Goal: Transaction & Acquisition: Obtain resource

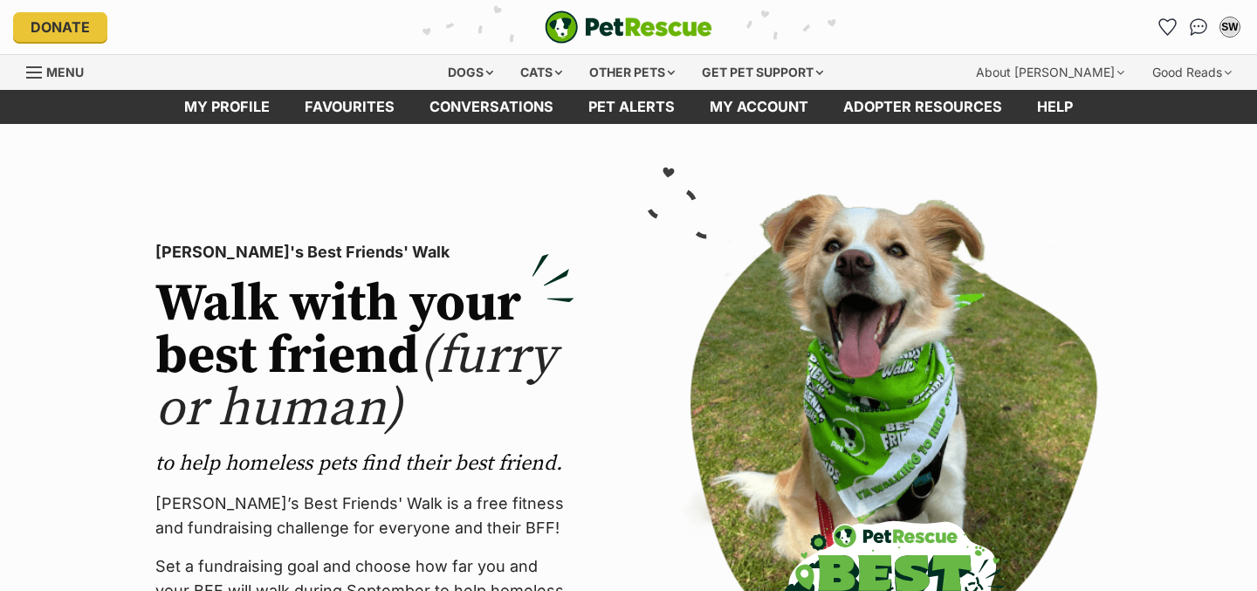
click at [1173, 25] on icon "Favourites" at bounding box center [1167, 27] width 17 height 16
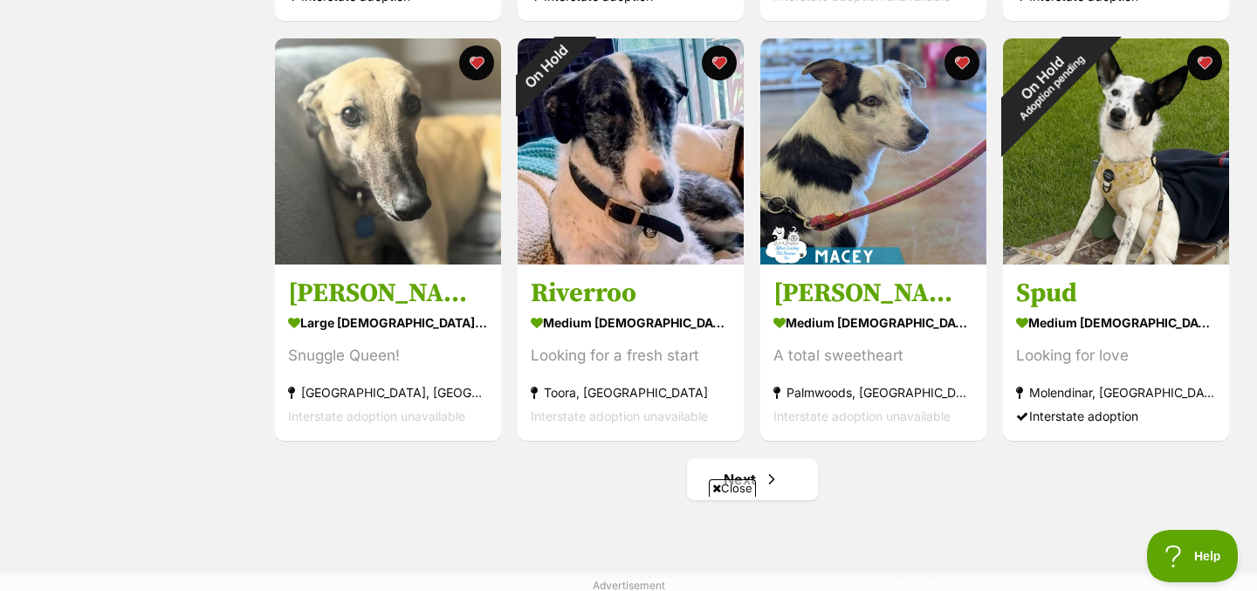
scroll to position [2336, 0]
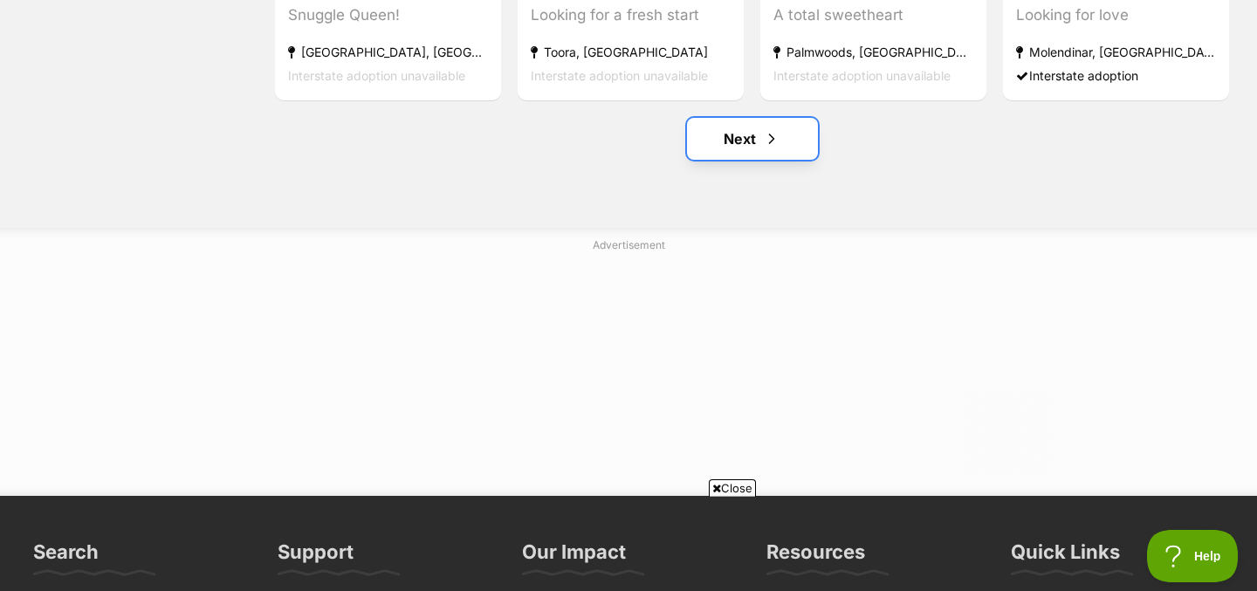
click at [740, 138] on link "Next" at bounding box center [752, 139] width 131 height 42
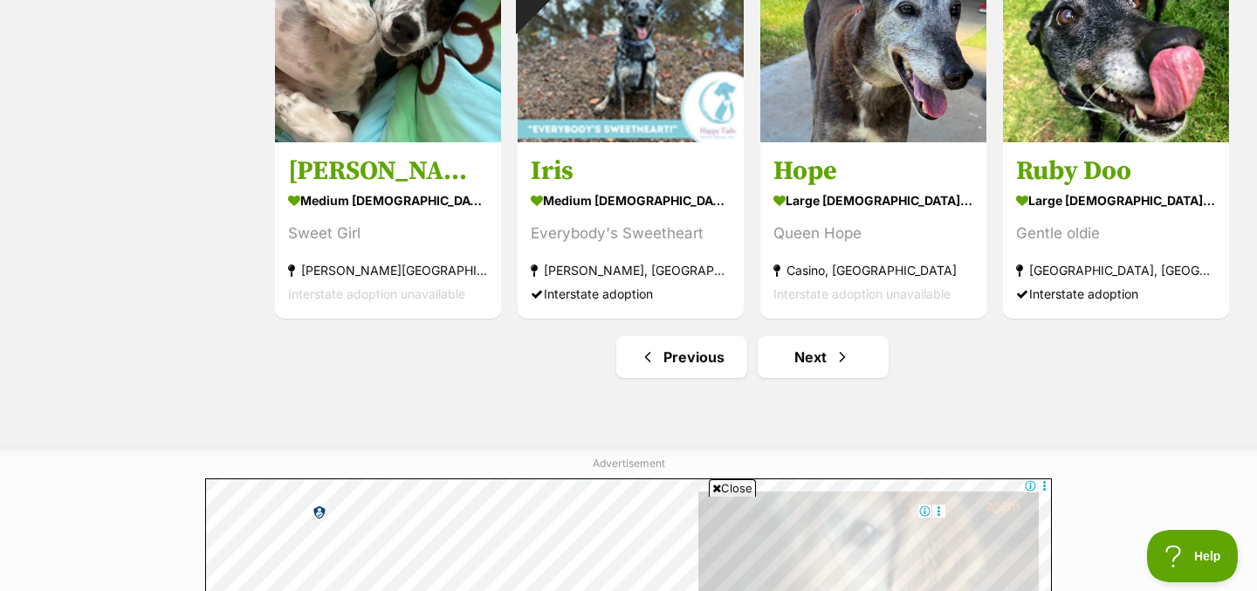
scroll to position [2400, 0]
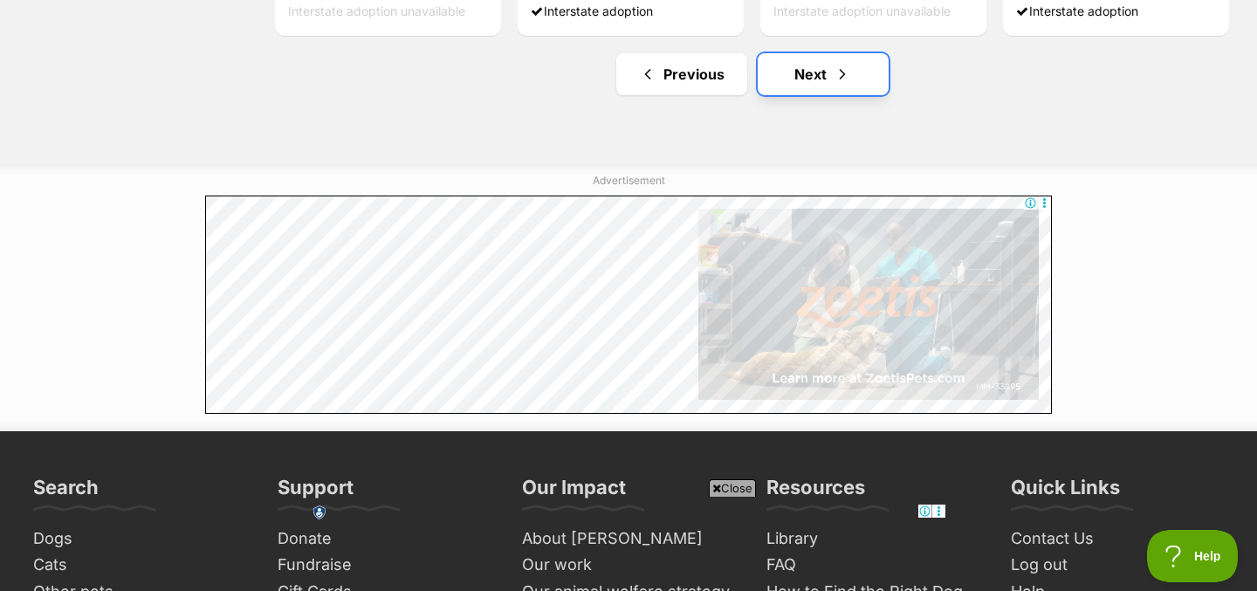
click at [840, 66] on link "Next" at bounding box center [822, 74] width 131 height 42
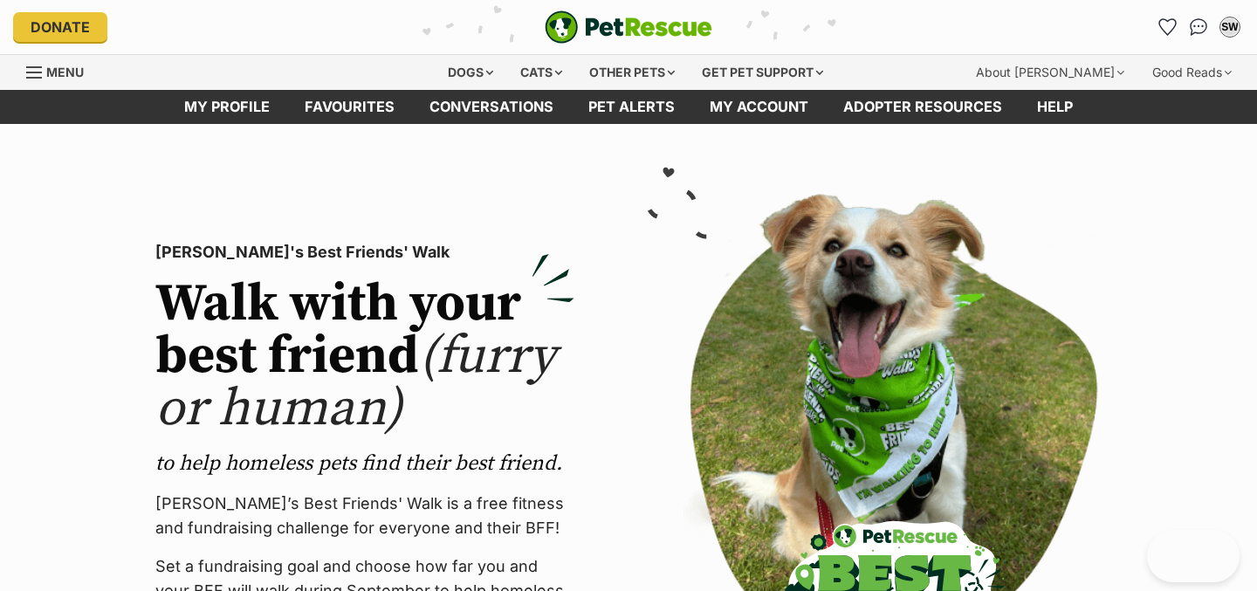
click at [501, 70] on div "Dogs Find a dog on PetRescue View all dogs Browse all of the doggos looking for…" at bounding box center [635, 72] width 400 height 35
click at [483, 70] on div "Dogs" at bounding box center [470, 72] width 70 height 35
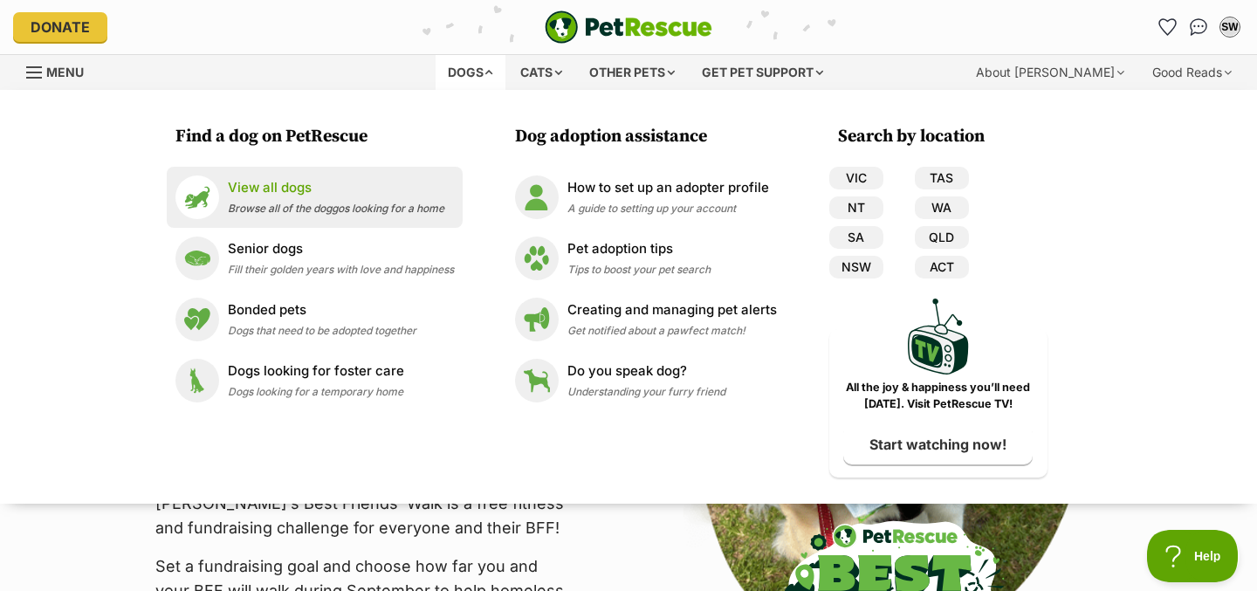
click at [348, 211] on span "Browse all of the doggos looking for a home" at bounding box center [336, 208] width 216 height 13
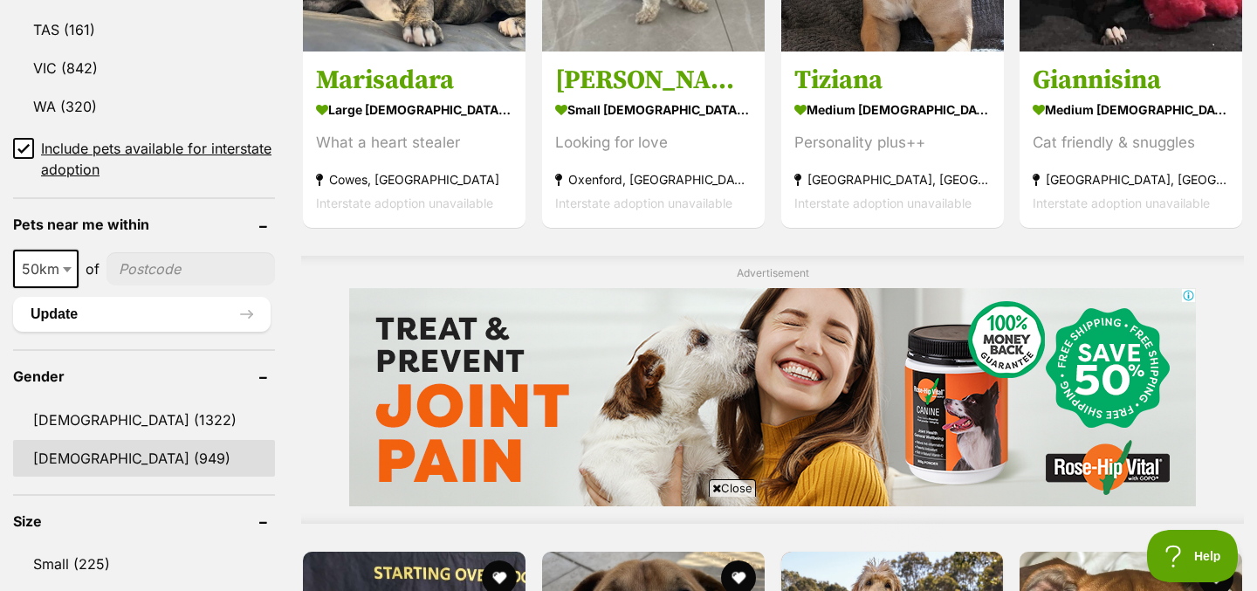
click at [139, 456] on link "[DEMOGRAPHIC_DATA] (949)" at bounding box center [144, 458] width 262 height 37
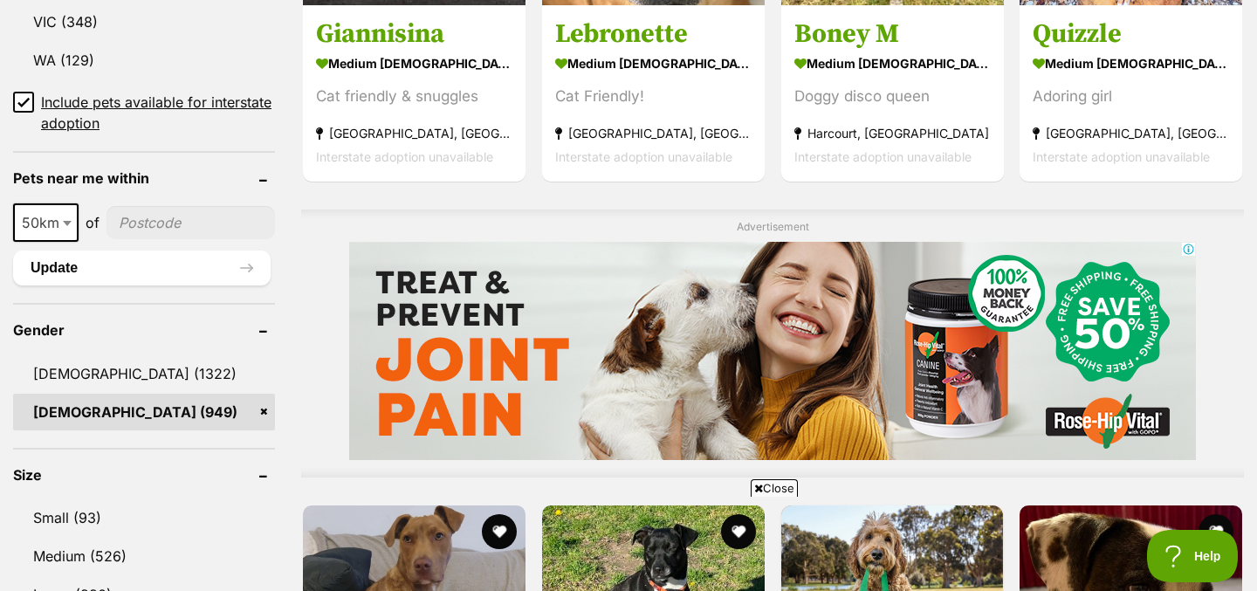
scroll to position [1215, 0]
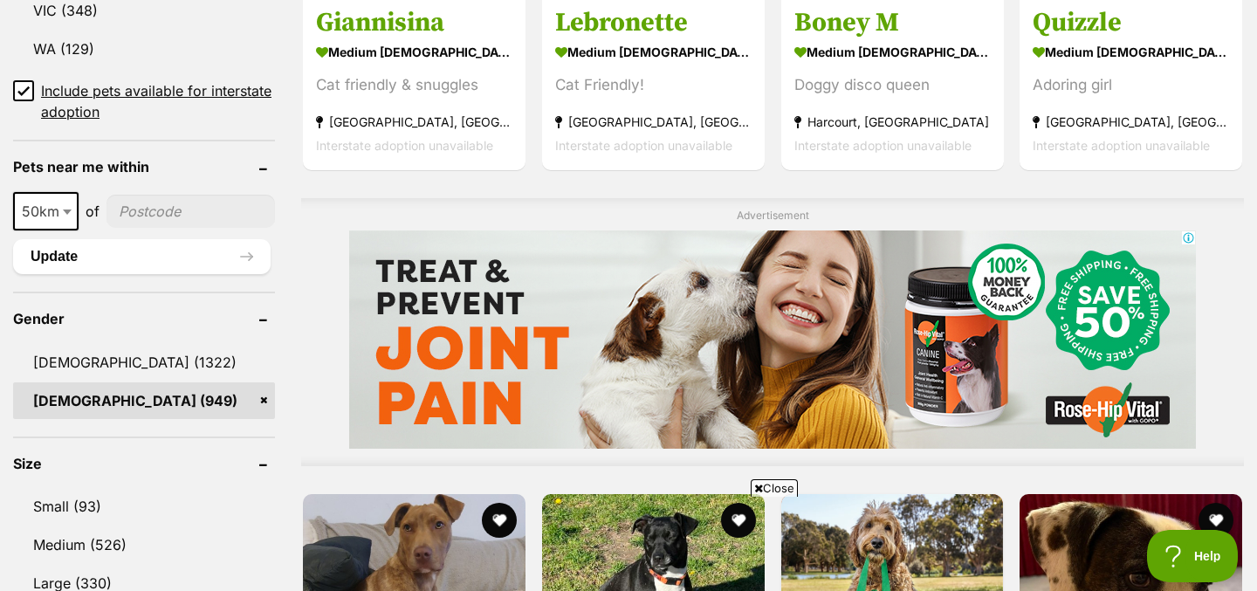
click at [789, 479] on span "Close" at bounding box center [773, 487] width 47 height 17
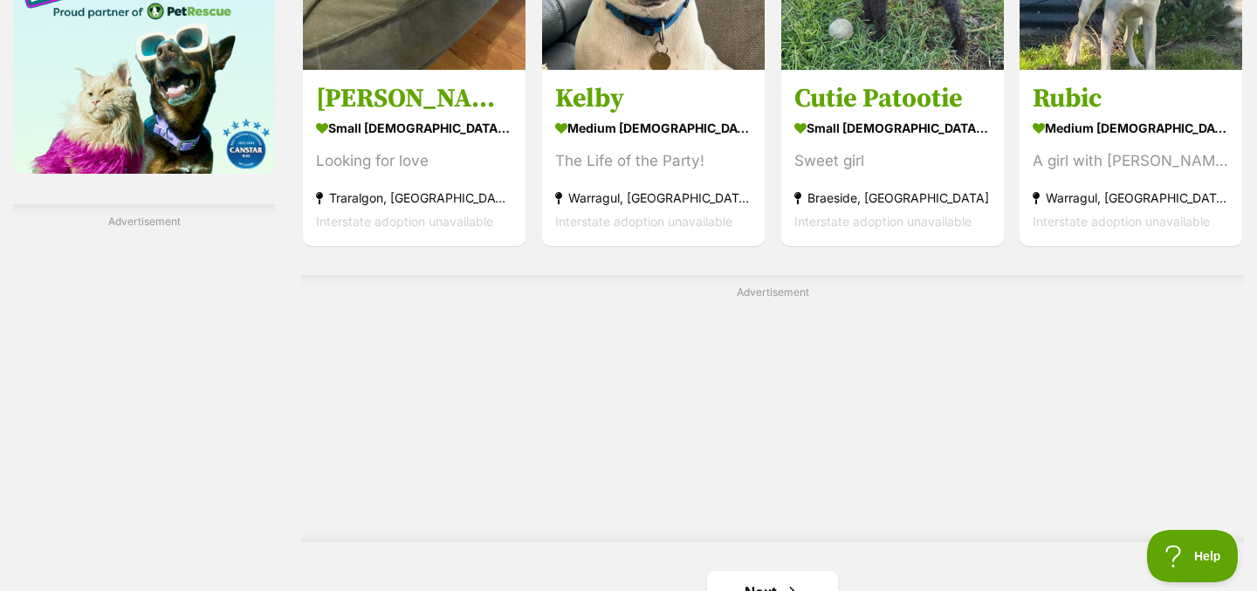
scroll to position [2997, 0]
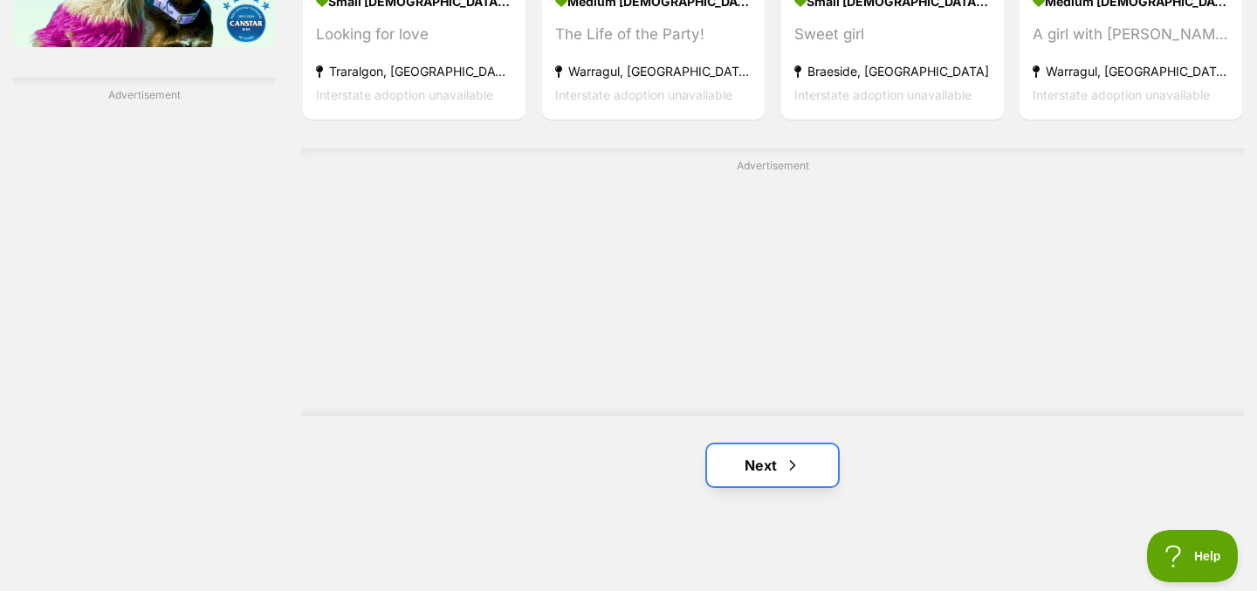
click at [788, 475] on span "Next page" at bounding box center [792, 465] width 17 height 21
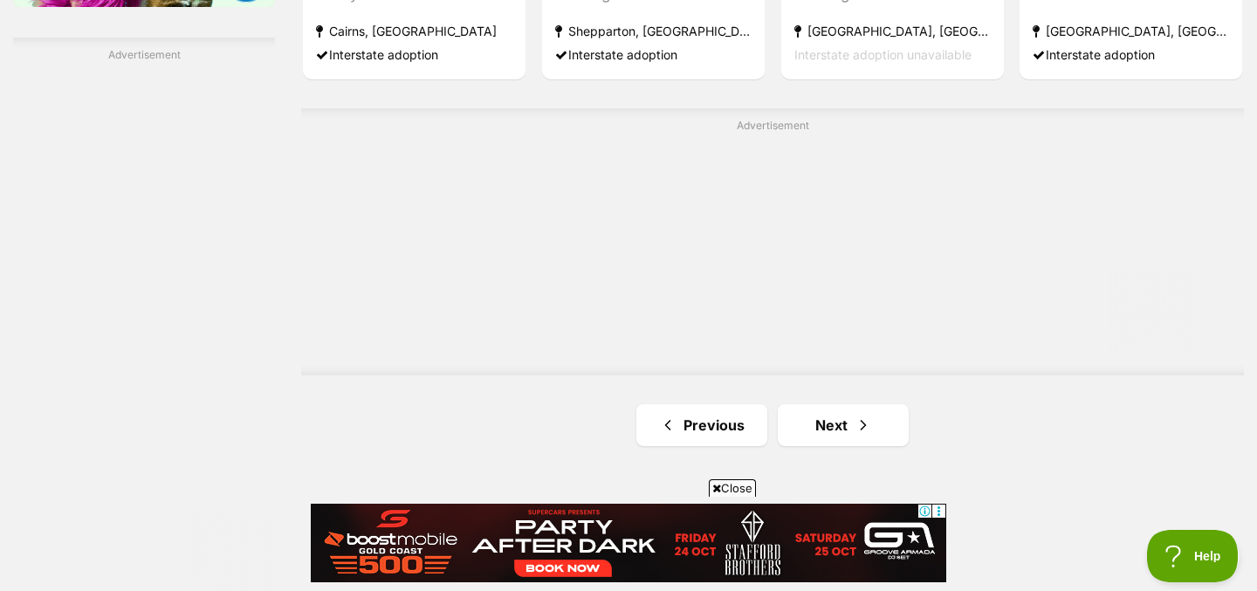
scroll to position [3219, 0]
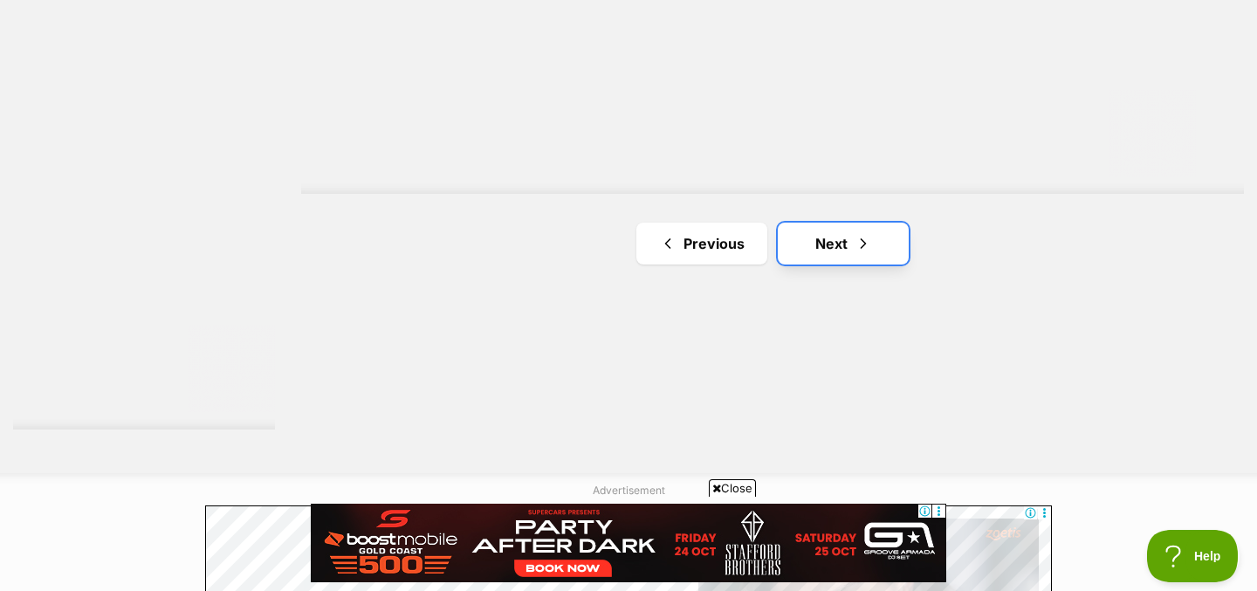
click at [818, 252] on link "Next" at bounding box center [842, 244] width 131 height 42
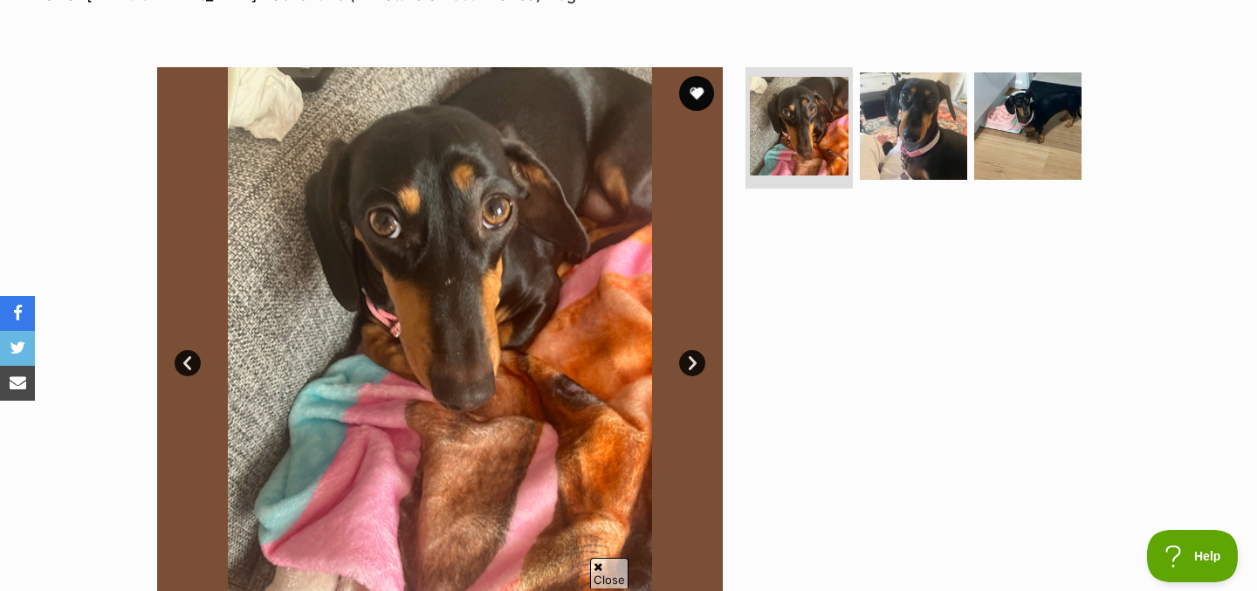
click at [696, 357] on link "Next" at bounding box center [692, 363] width 26 height 26
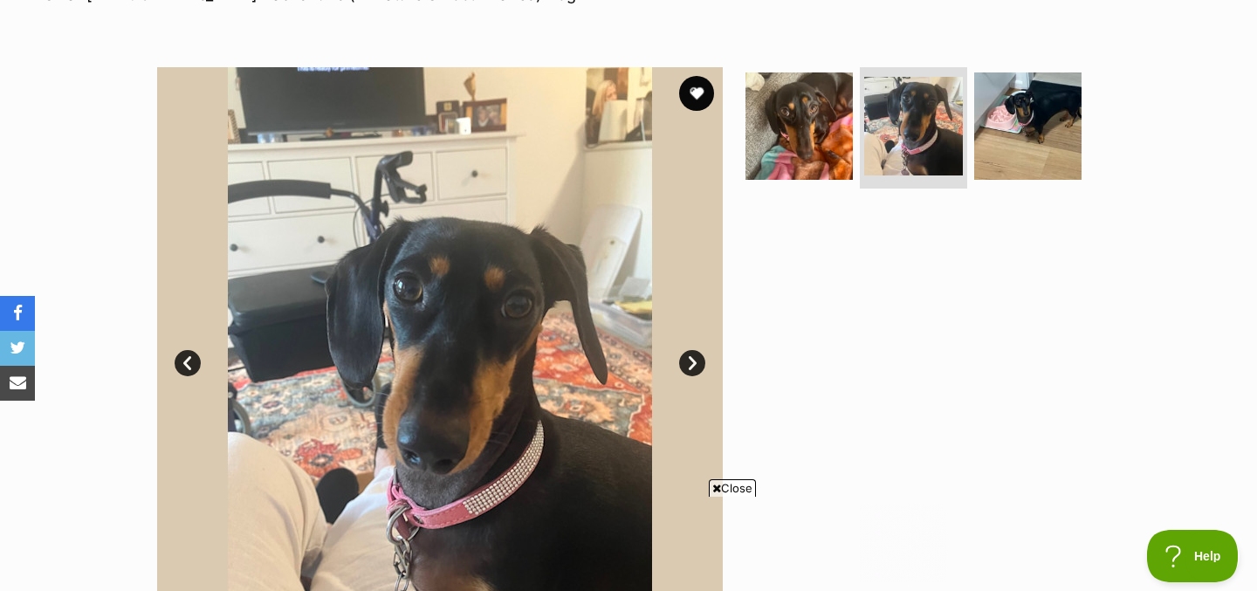
click at [696, 359] on link "Next" at bounding box center [692, 363] width 26 height 26
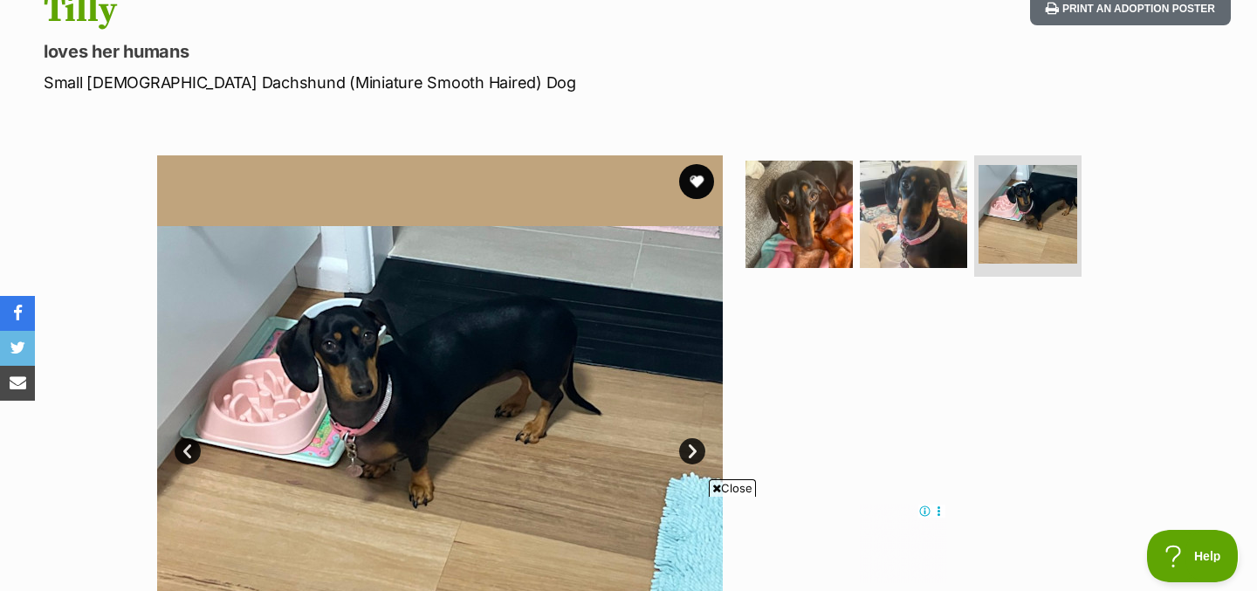
scroll to position [46, 0]
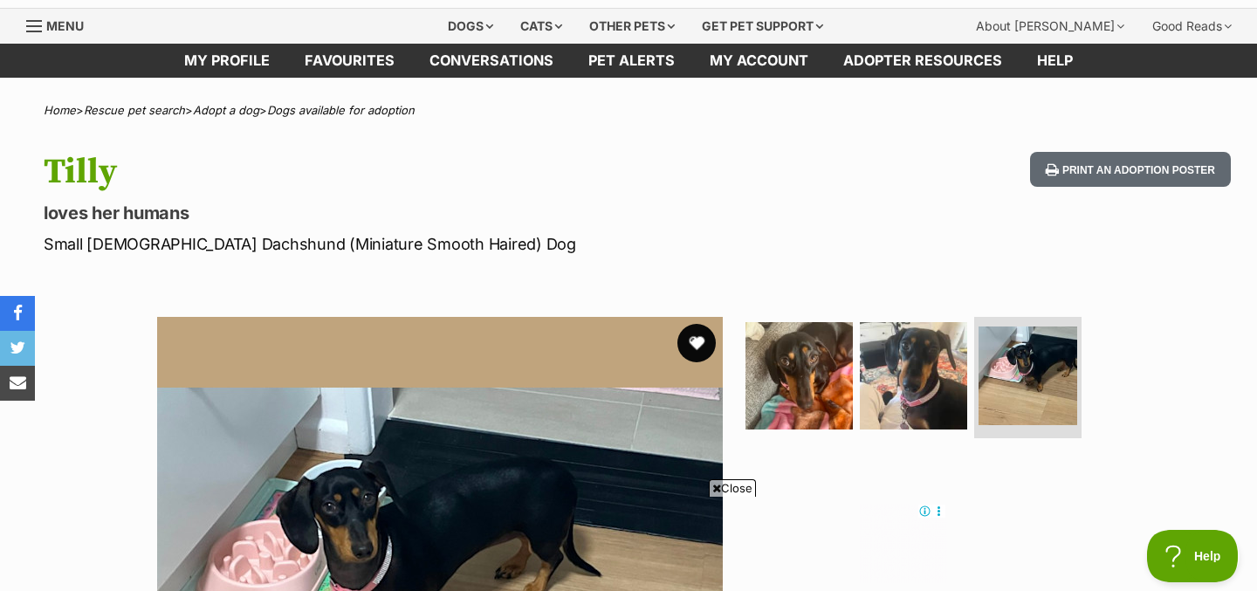
click at [699, 344] on button "favourite" at bounding box center [696, 343] width 38 height 38
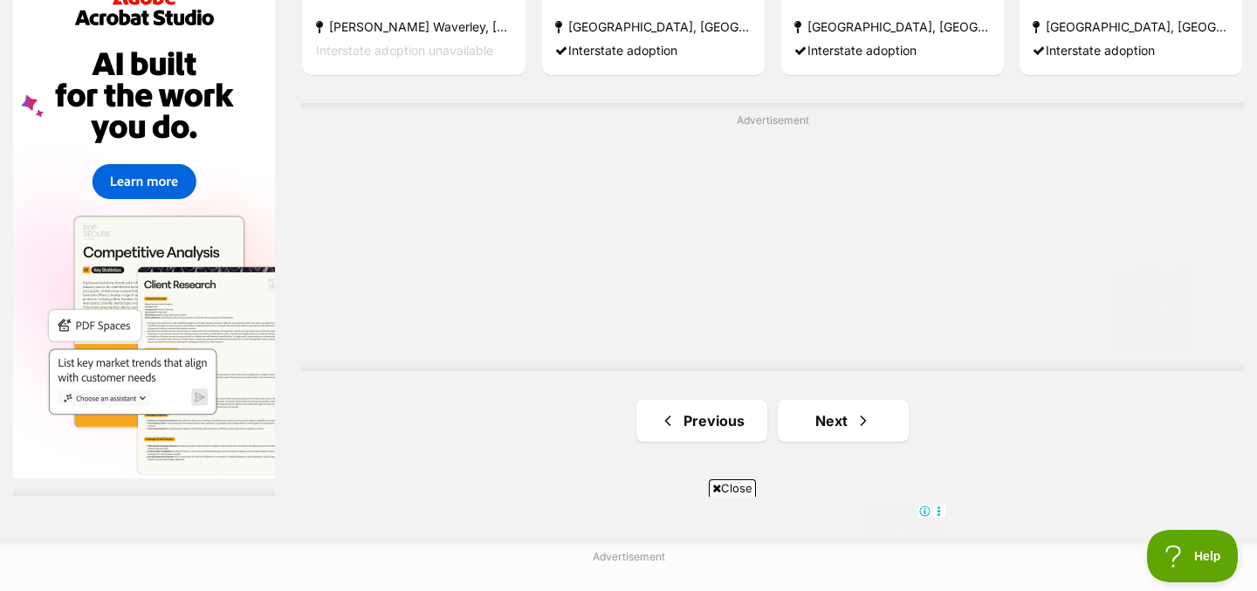
scroll to position [3402, 0]
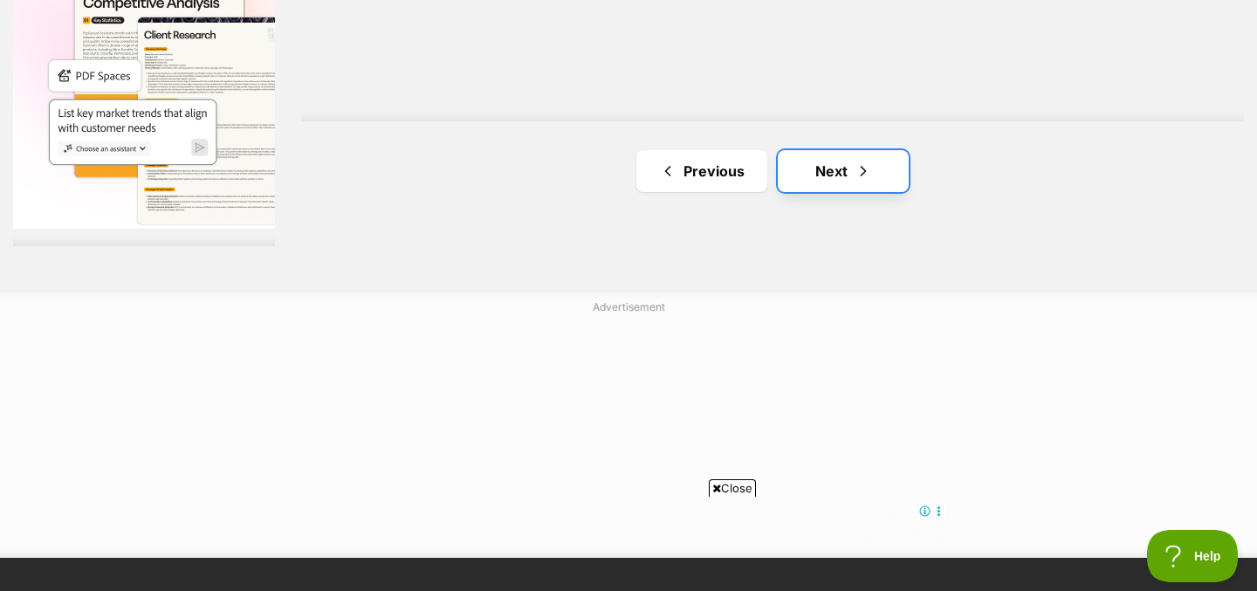
click at [847, 183] on link "Next" at bounding box center [842, 171] width 131 height 42
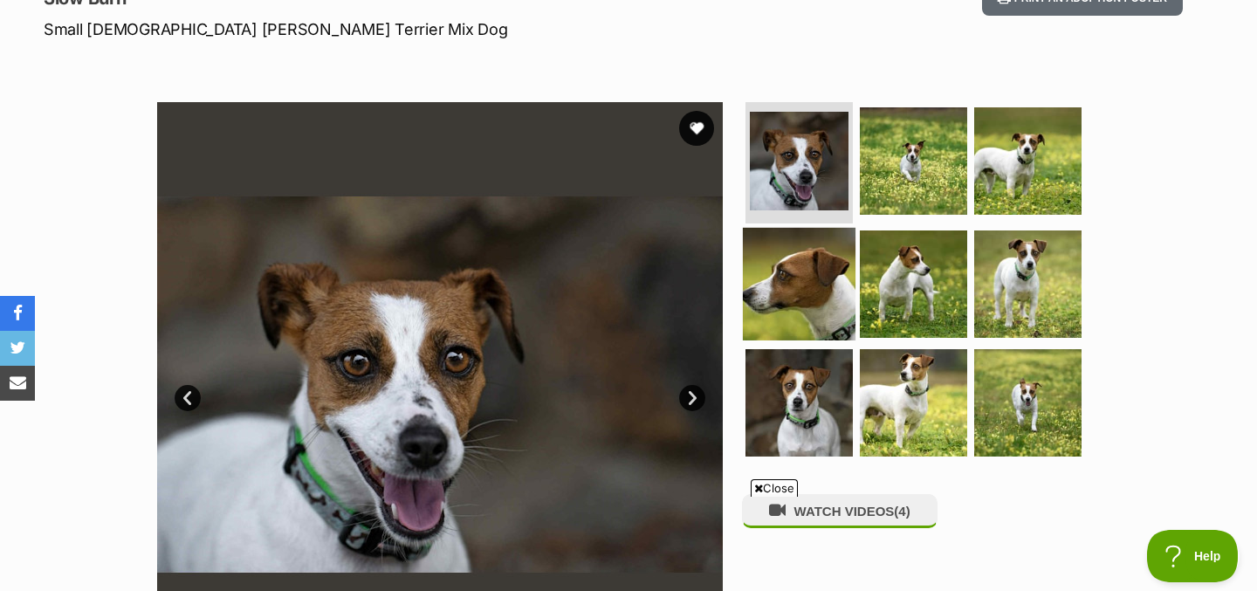
scroll to position [303, 0]
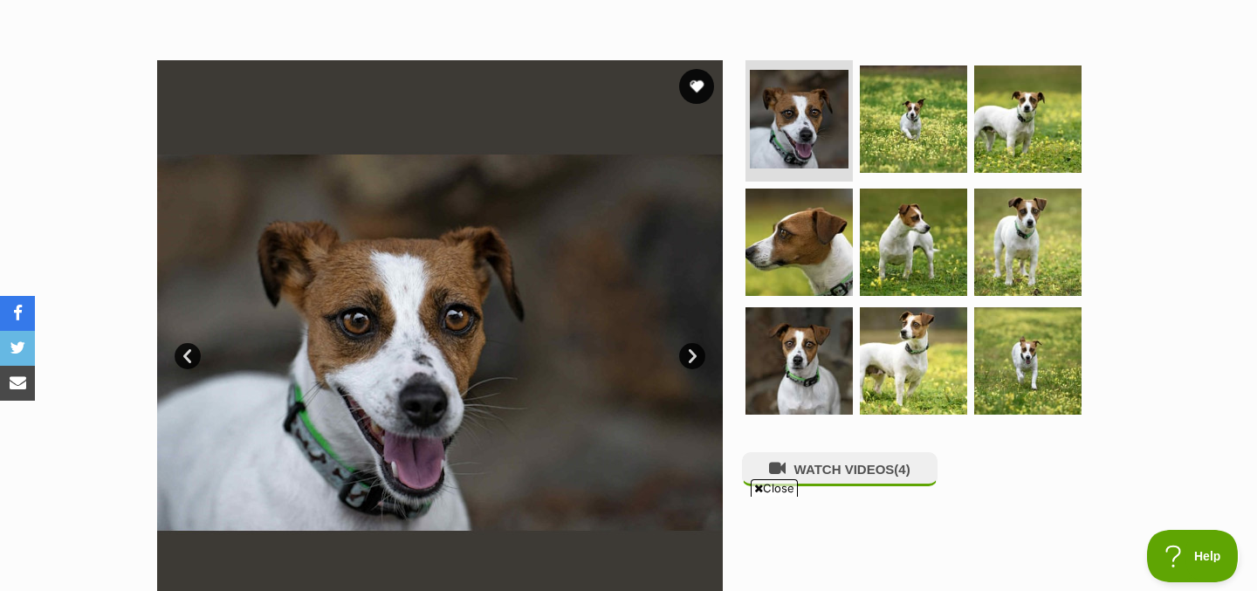
click at [703, 357] on link "Next" at bounding box center [692, 356] width 26 height 26
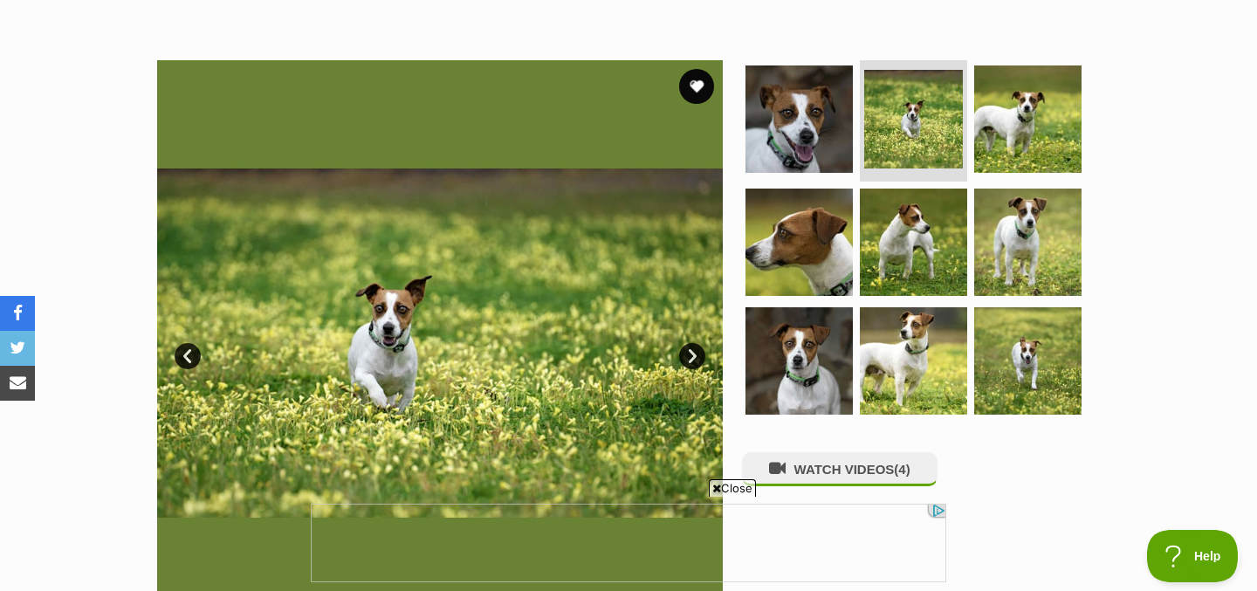
scroll to position [0, 0]
click at [701, 356] on link "Next" at bounding box center [692, 356] width 26 height 26
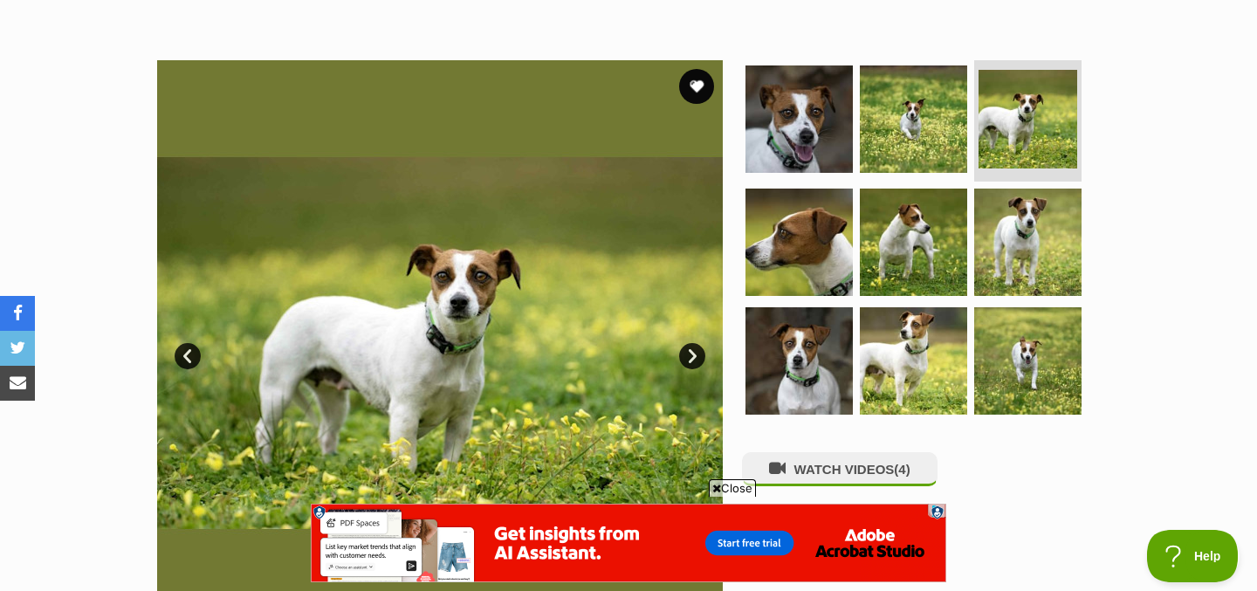
click at [701, 356] on link "Next" at bounding box center [692, 356] width 26 height 26
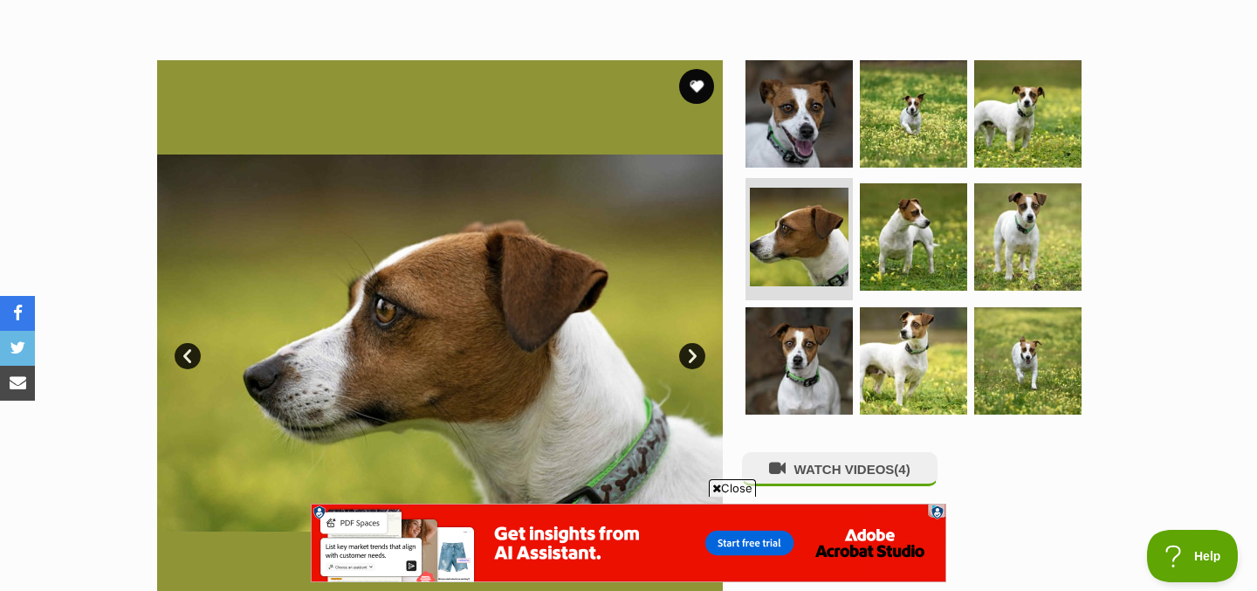
click at [701, 356] on link "Next" at bounding box center [692, 356] width 26 height 26
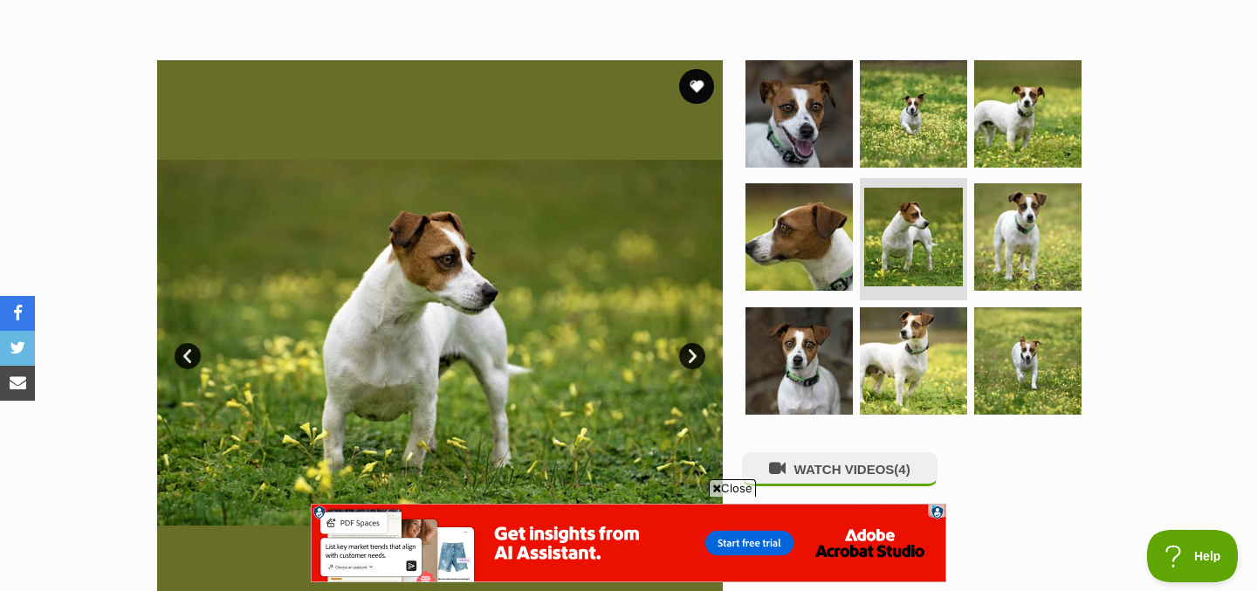
click at [701, 356] on link "Next" at bounding box center [692, 356] width 26 height 26
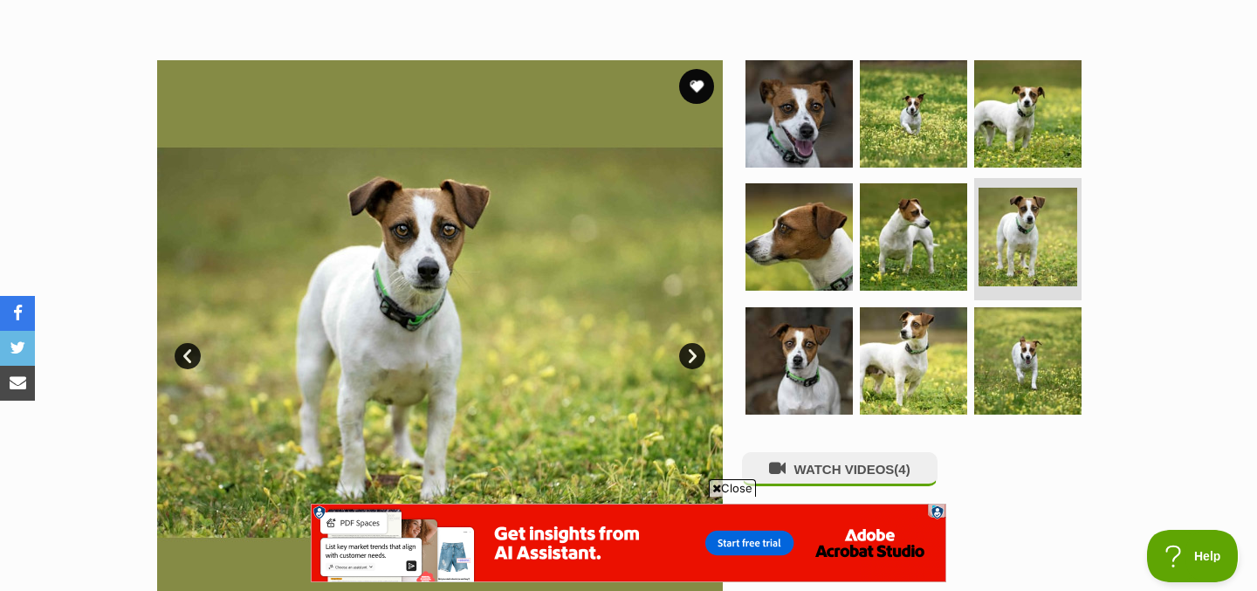
click at [701, 356] on link "Next" at bounding box center [692, 356] width 26 height 26
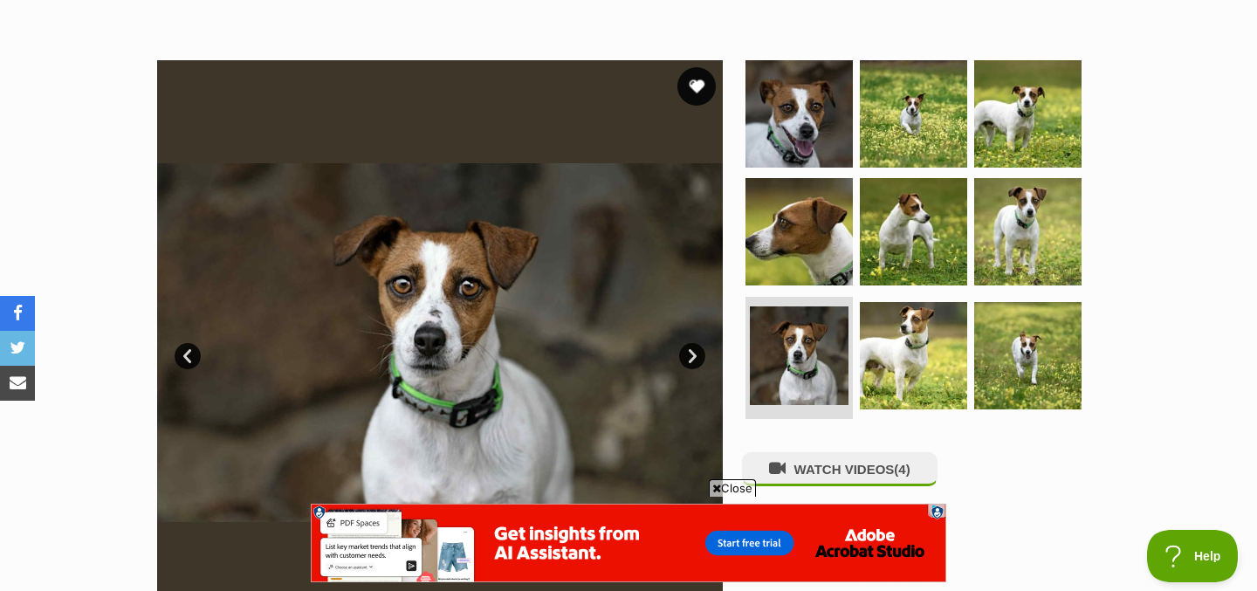
click at [700, 96] on button "favourite" at bounding box center [696, 86] width 38 height 38
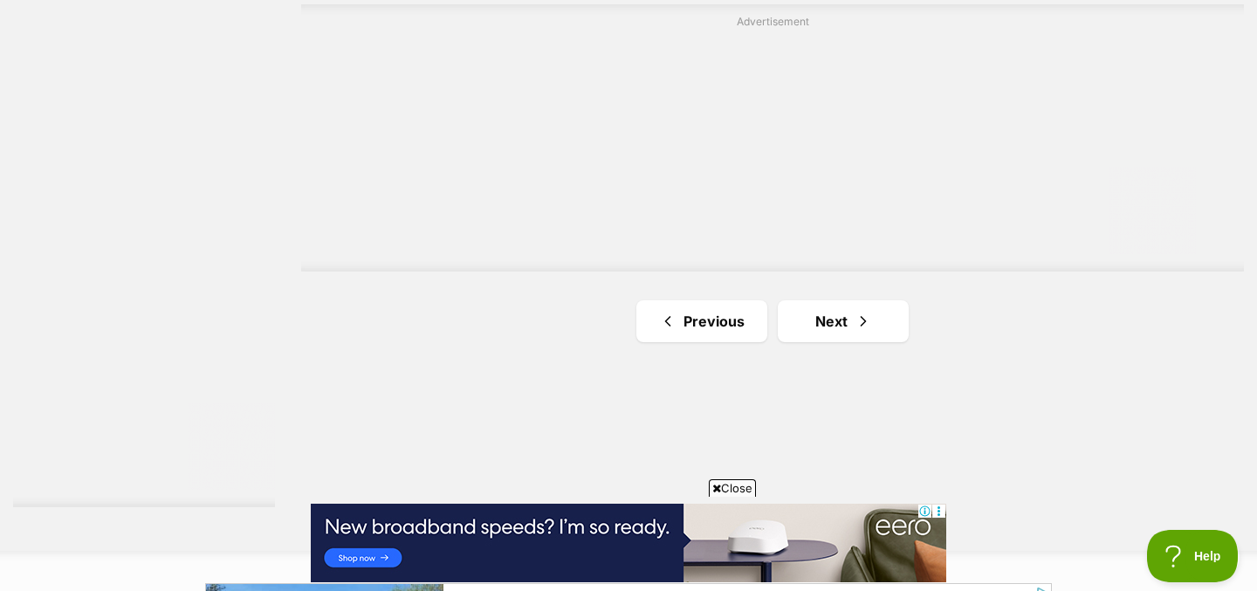
scroll to position [3214, 0]
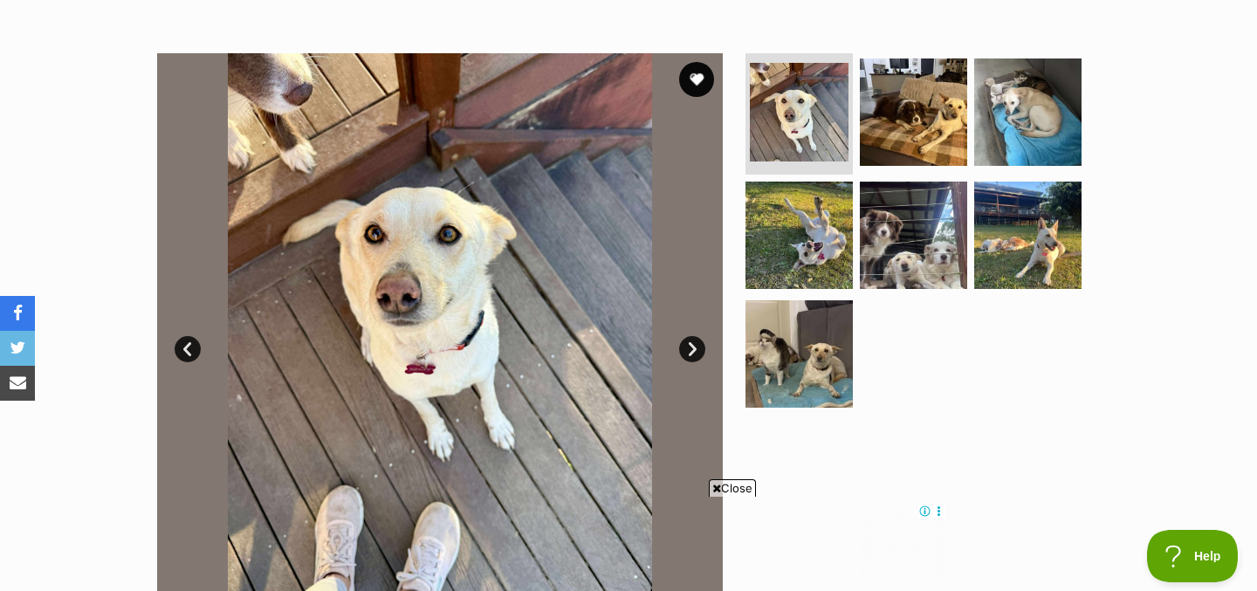
click at [695, 341] on link "Next" at bounding box center [692, 349] width 26 height 26
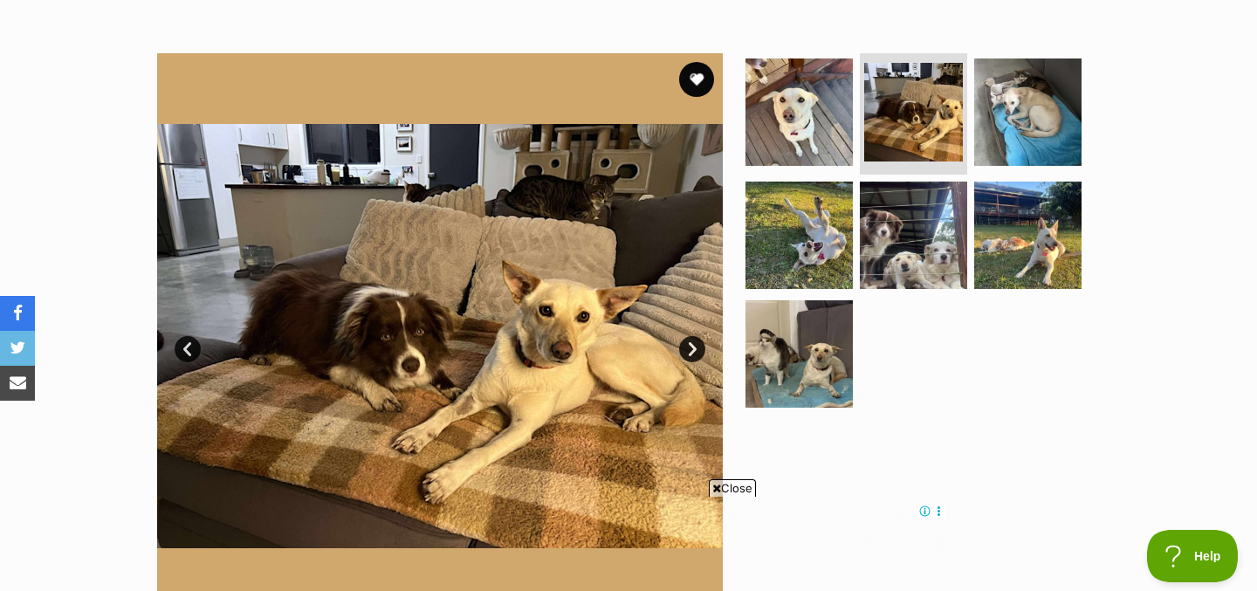
click at [695, 346] on link "Next" at bounding box center [692, 349] width 26 height 26
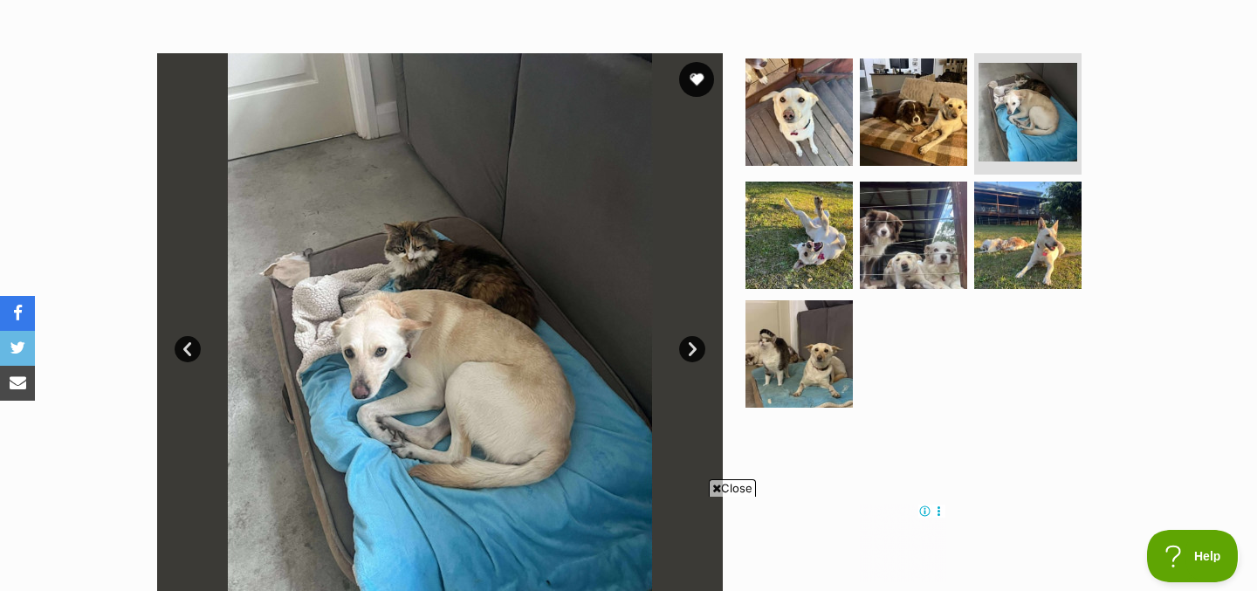
click at [695, 346] on link "Next" at bounding box center [692, 349] width 26 height 26
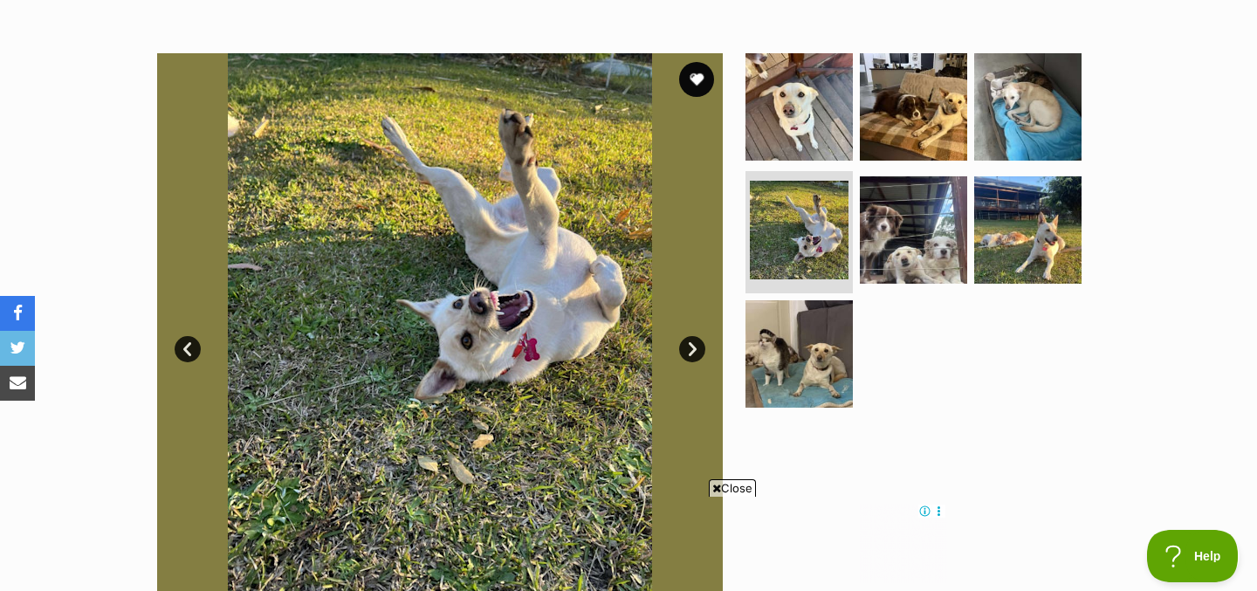
click at [695, 346] on link "Next" at bounding box center [692, 349] width 26 height 26
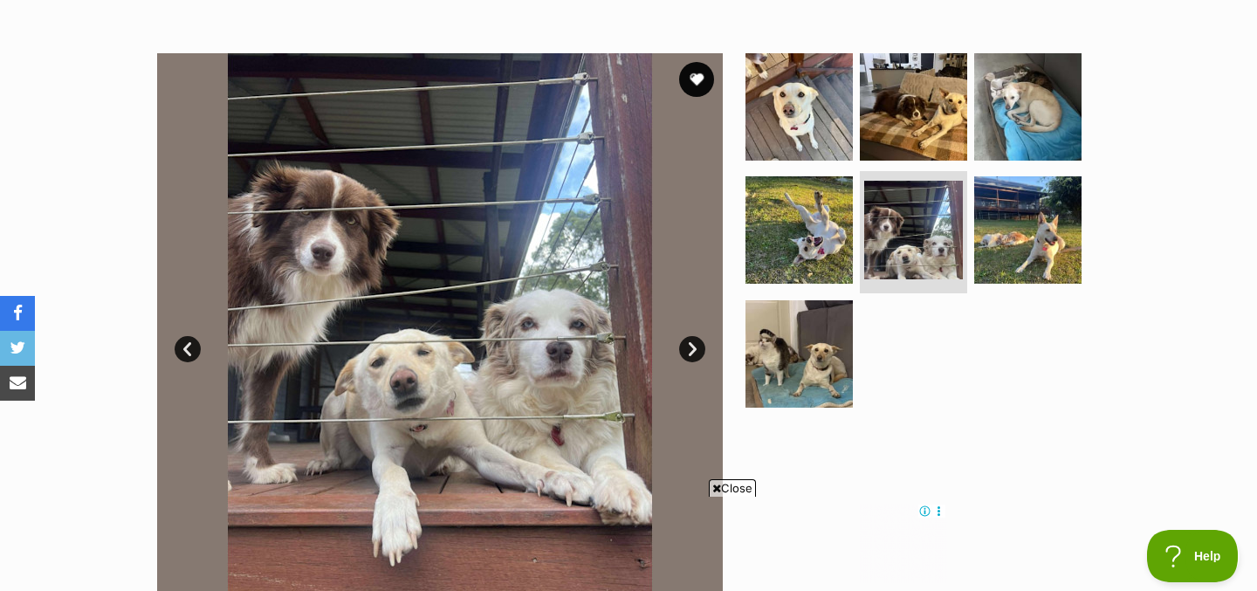
click at [695, 346] on link "Next" at bounding box center [692, 349] width 26 height 26
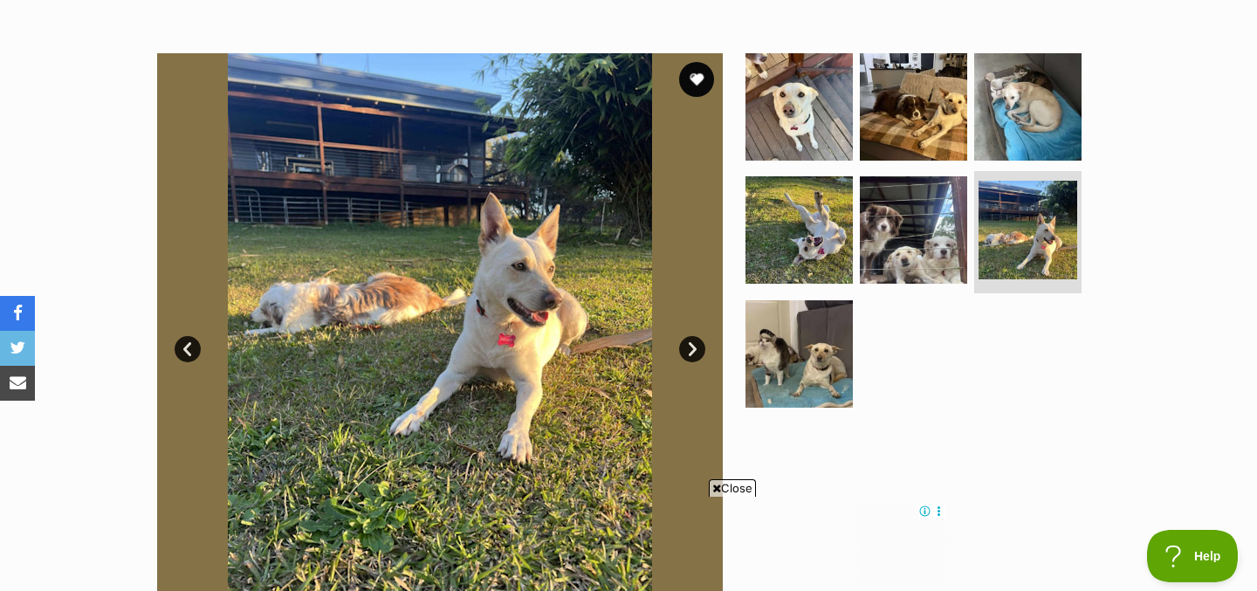
click at [695, 346] on link "Next" at bounding box center [692, 349] width 26 height 26
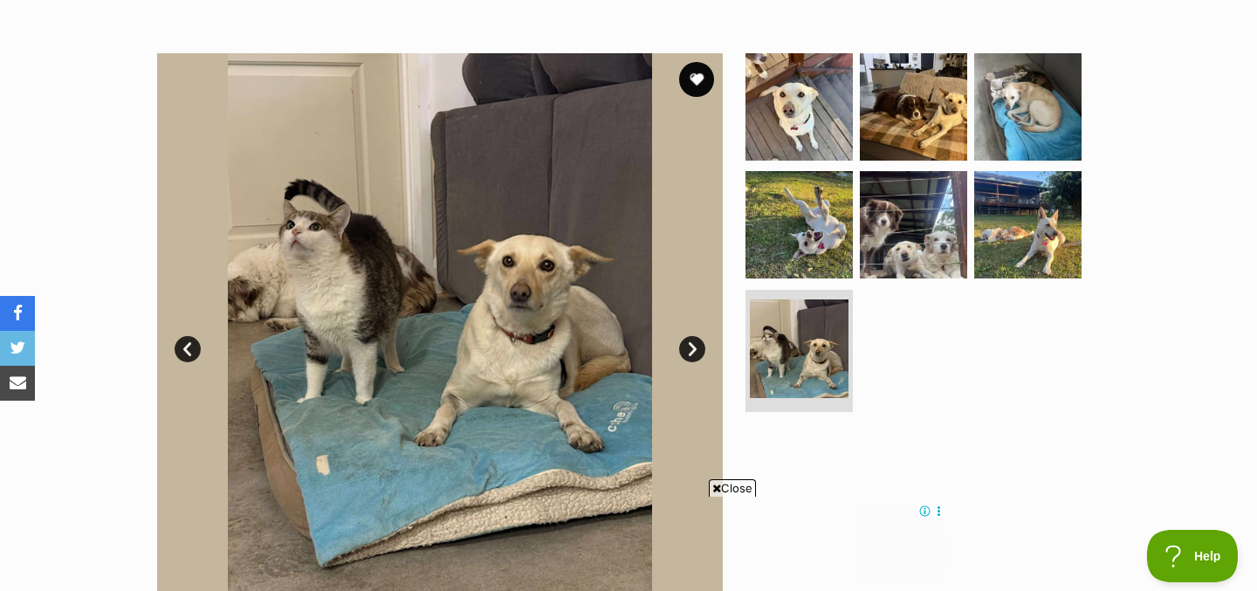
click at [695, 346] on link "Next" at bounding box center [692, 349] width 26 height 26
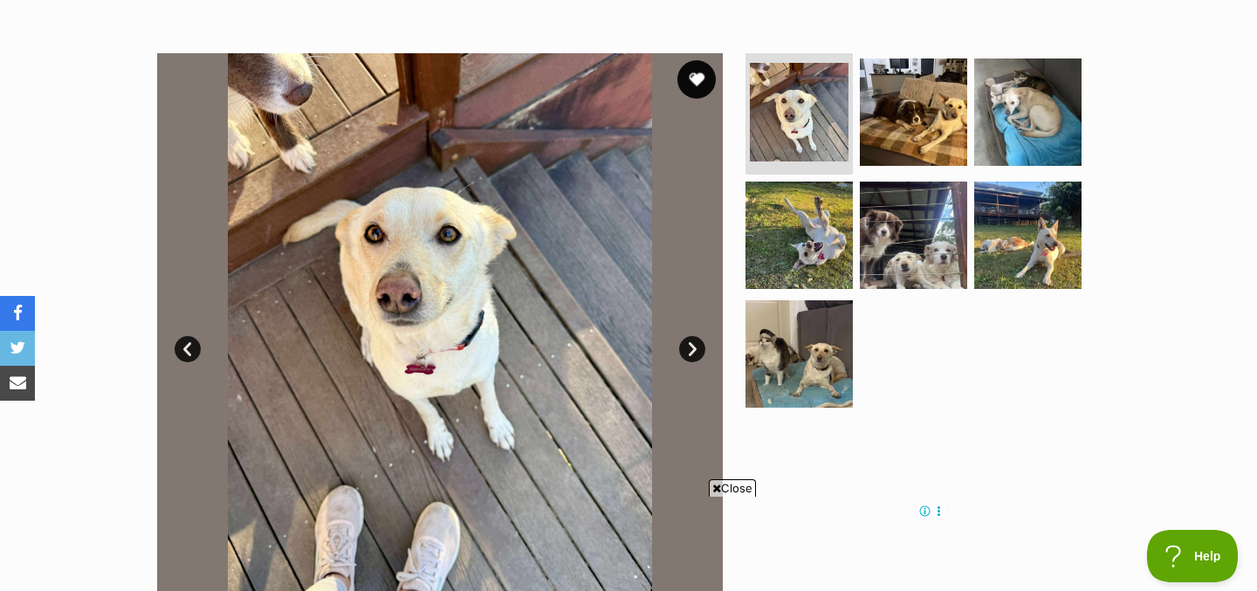
click at [698, 81] on button "favourite" at bounding box center [696, 79] width 38 height 38
